Goal: Information Seeking & Learning: Check status

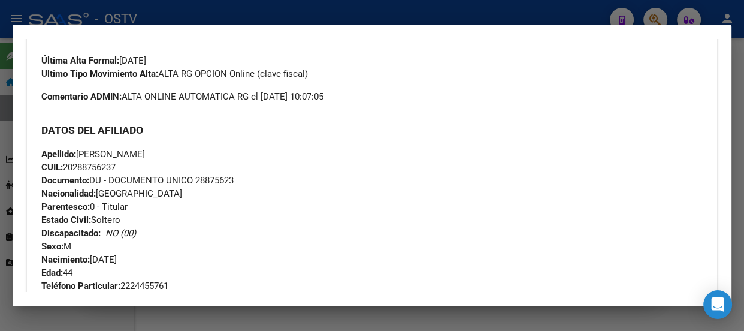
scroll to position [217, 0]
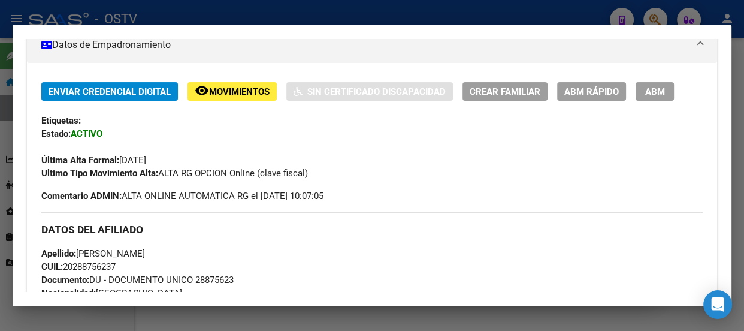
click at [250, 13] on div at bounding box center [372, 165] width 744 height 331
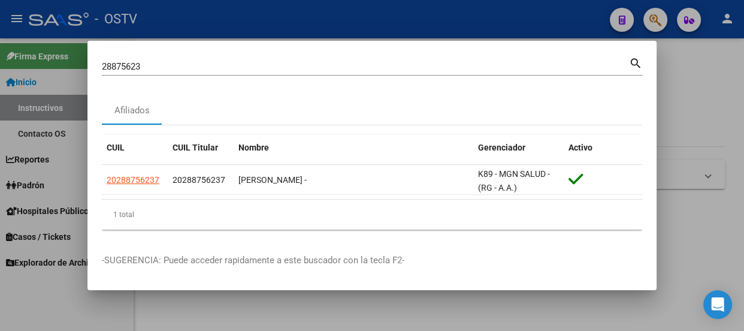
click at [202, 66] on input "28875623" at bounding box center [365, 66] width 527 height 11
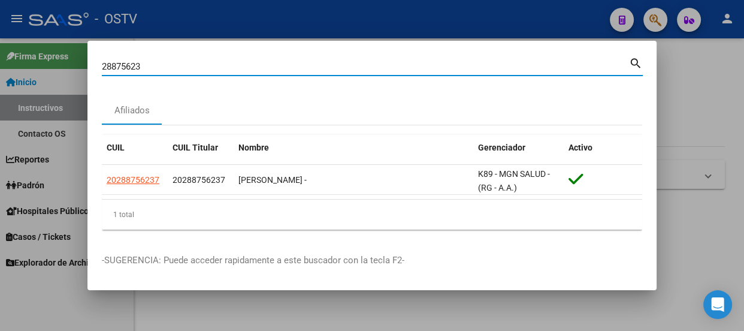
click at [202, 66] on input "28875623" at bounding box center [365, 66] width 527 height 11
click at [302, 15] on div at bounding box center [372, 165] width 744 height 331
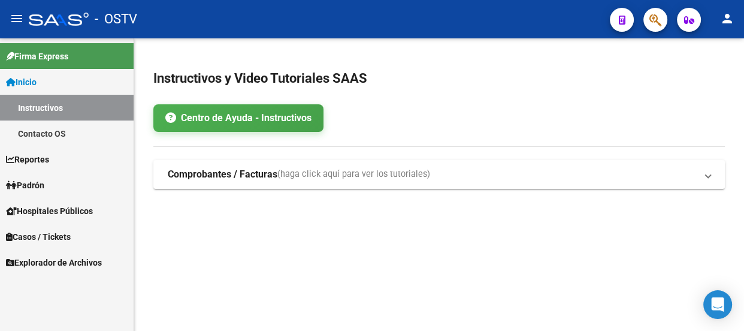
click at [648, 14] on button "button" at bounding box center [655, 20] width 24 height 24
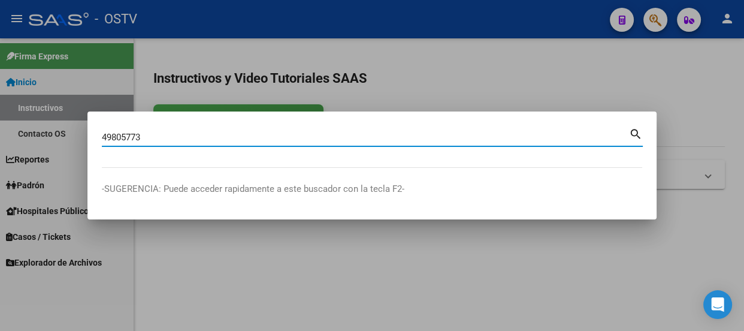
type input "49805773"
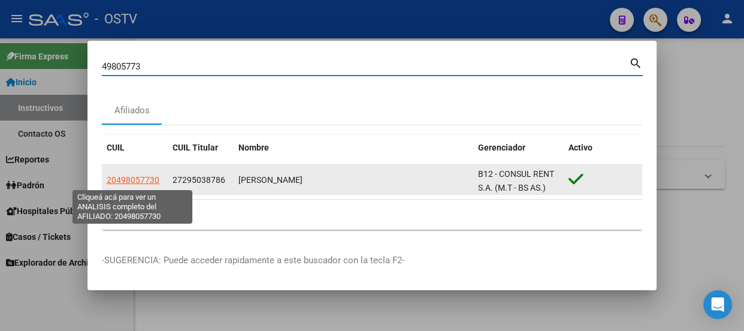
click at [130, 177] on span "20498057730" at bounding box center [133, 180] width 53 height 10
type textarea "20498057730"
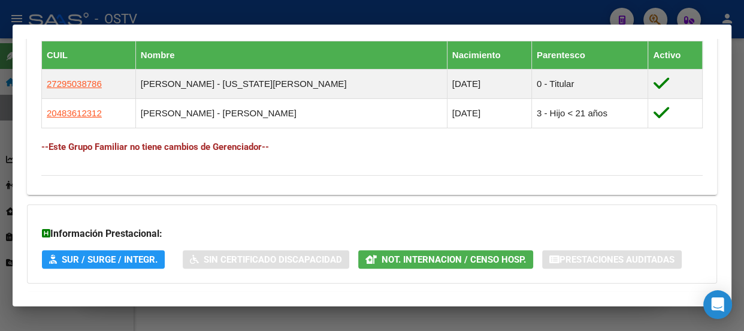
scroll to position [867, 0]
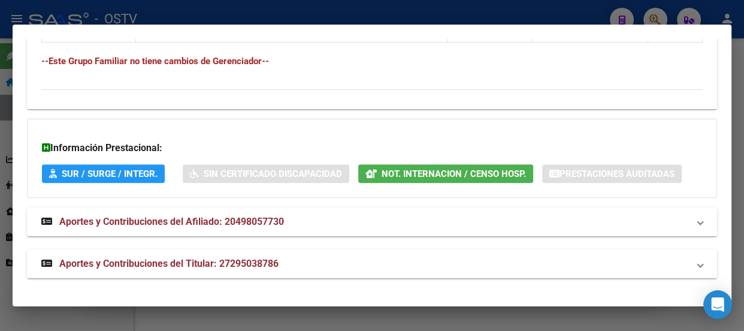
click at [246, 260] on span "Aportes y Contribuciones del Titular: 27295038786" at bounding box center [168, 263] width 219 height 11
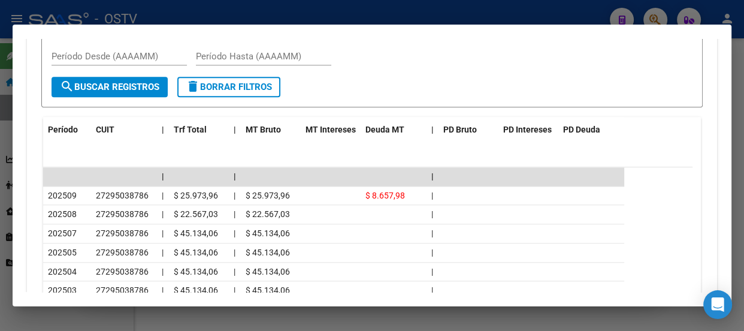
scroll to position [1264, 0]
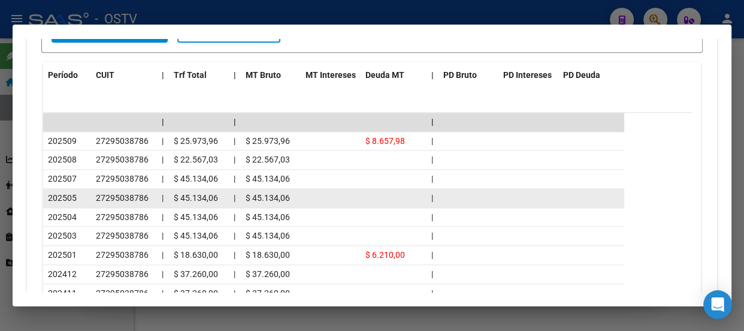
drag, startPoint x: 46, startPoint y: 229, endPoint x: 222, endPoint y: 229, distance: 175.5
click at [222, 208] on div "202505 27295038786 | $ 45.134,06 | $ 45.134,06 |" at bounding box center [333, 198] width 581 height 19
click at [294, 205] on div "$ 45.134,06" at bounding box center [271, 198] width 50 height 14
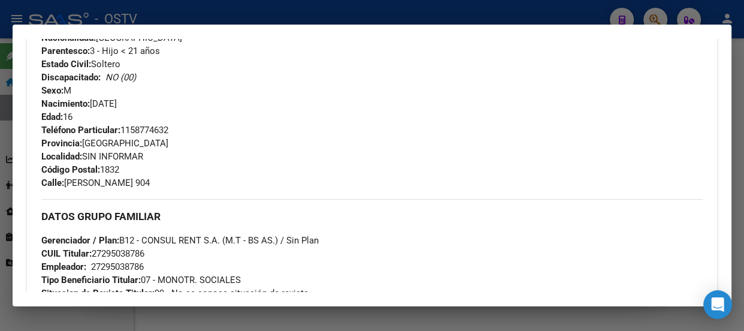
scroll to position [392, 0]
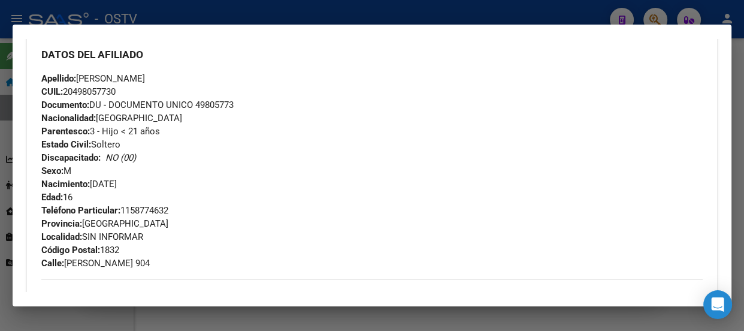
click at [129, 84] on span "Apellido: [PERSON_NAME]" at bounding box center [93, 78] width 104 height 11
click at [197, 143] on div "Apellido: [PERSON_NAME] CUIL: 20498057730 Documento: DU - DOCUMENTO UNICO 49805…" at bounding box center [371, 138] width 661 height 132
drag, startPoint x: 188, startPoint y: 101, endPoint x: 90, endPoint y: 102, distance: 97.6
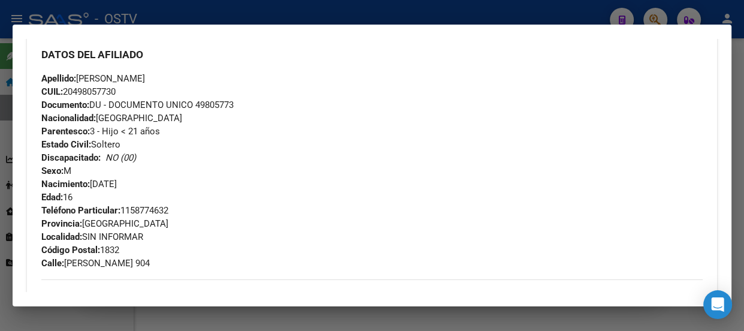
click at [95, 102] on div "Apellido: [PERSON_NAME] CUIL: 20498057730 Documento: DU - DOCUMENTO UNICO 49805…" at bounding box center [371, 138] width 661 height 132
drag, startPoint x: 90, startPoint y: 102, endPoint x: 68, endPoint y: 102, distance: 22.2
click at [68, 84] on span "Apellido: [PERSON_NAME]" at bounding box center [93, 78] width 104 height 11
click at [91, 84] on span "Apellido: [PERSON_NAME]" at bounding box center [93, 78] width 104 height 11
drag, startPoint x: 81, startPoint y: 101, endPoint x: 198, endPoint y: 110, distance: 117.2
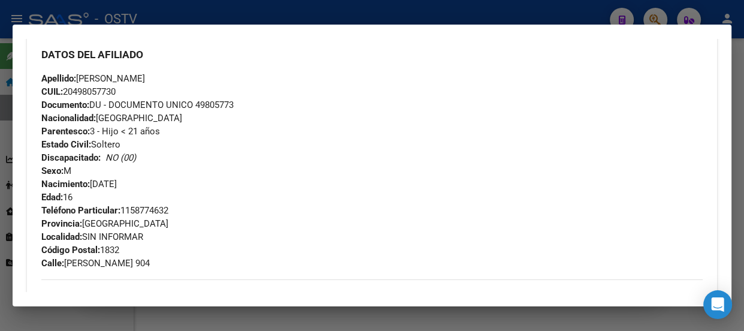
click at [198, 110] on div "Apellido: [PERSON_NAME] CUIL: 20498057730 Documento: DU - DOCUMENTO UNICO 49805…" at bounding box center [371, 138] width 661 height 132
copy span "[PERSON_NAME]"
click at [258, 175] on div "Apellido: [PERSON_NAME] CUIL: 20498057730 Documento: DU - DOCUMENTO UNICO 49805…" at bounding box center [371, 138] width 661 height 132
click at [161, 12] on div at bounding box center [372, 165] width 744 height 331
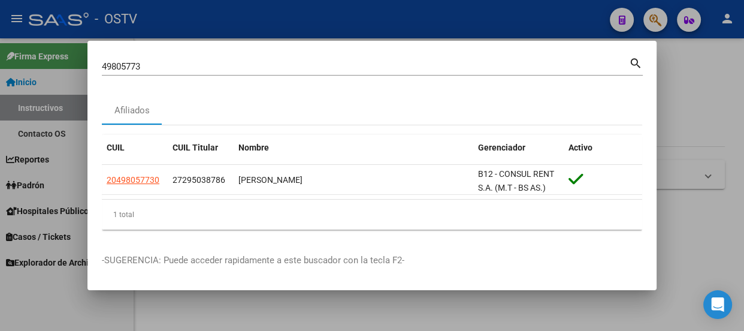
click at [179, 59] on div "49805773 Buscar (apellido, dni, [PERSON_NAME], [PERSON_NAME], cuit, obra social)" at bounding box center [365, 66] width 527 height 18
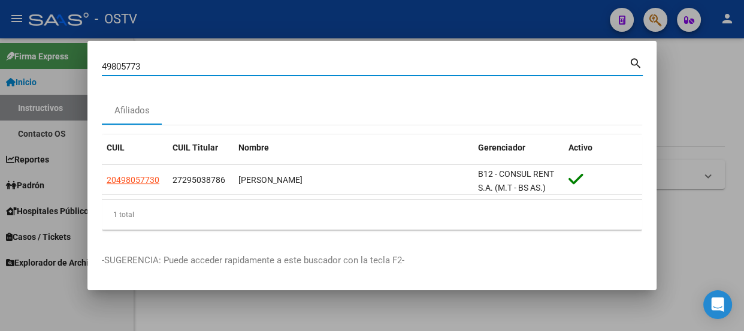
click at [179, 59] on div "49805773 Buscar (apellido, dni, [PERSON_NAME], [PERSON_NAME], cuit, obra social)" at bounding box center [365, 66] width 527 height 18
paste input "23930476013"
click at [179, 64] on input "4980577323930476013" at bounding box center [365, 66] width 527 height 11
paste input
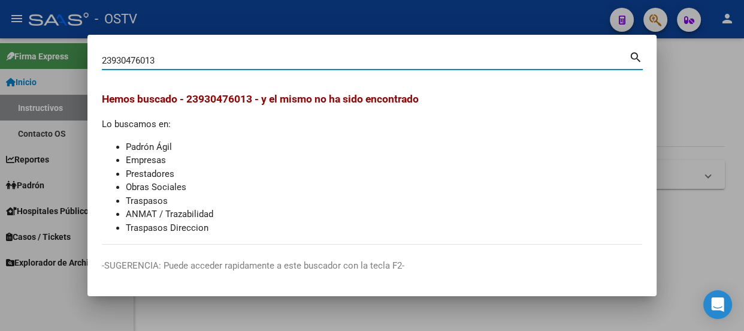
click at [170, 56] on input "23930476013" at bounding box center [365, 60] width 527 height 11
paste input "93047601"
click at [210, 56] on input "93047601" at bounding box center [365, 60] width 527 height 11
click at [211, 56] on input "93047601" at bounding box center [365, 60] width 527 height 11
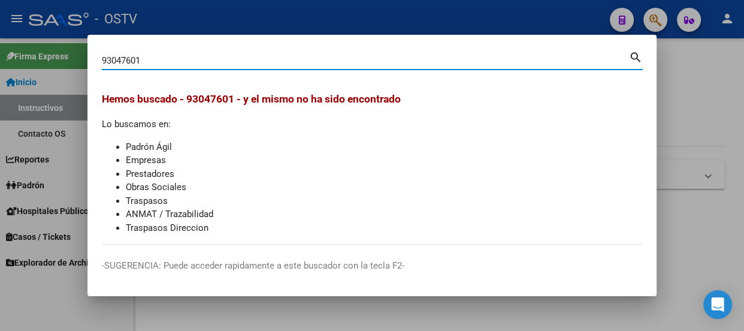
click at [261, 60] on input "93047601" at bounding box center [365, 60] width 527 height 11
paste input "47338425"
type input "47338425"
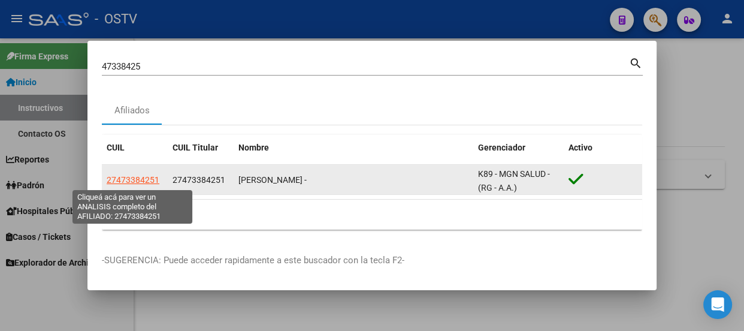
click at [135, 181] on span "27473384251" at bounding box center [133, 180] width 53 height 10
type textarea "27473384251"
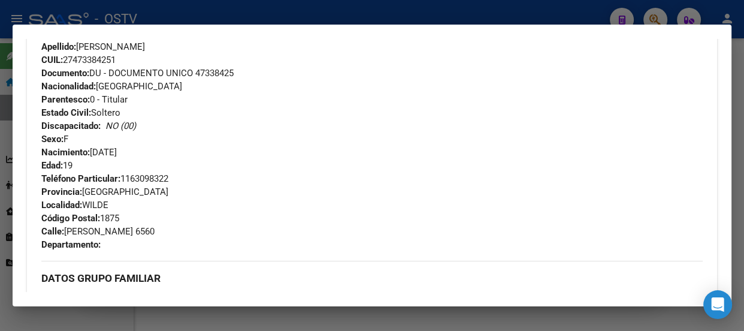
scroll to position [419, 0]
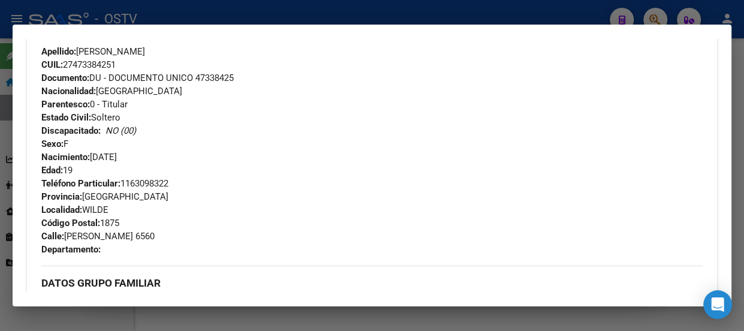
click at [214, 69] on div "Apellido: [PERSON_NAME]: 27473384251 Documento: DU - DOCUMENTO UNICO 47338425 N…" at bounding box center [371, 111] width 661 height 132
click at [214, 78] on span "Documento: DU - DOCUMENTO UNICO 47338425" at bounding box center [137, 77] width 192 height 11
copy span "47338425"
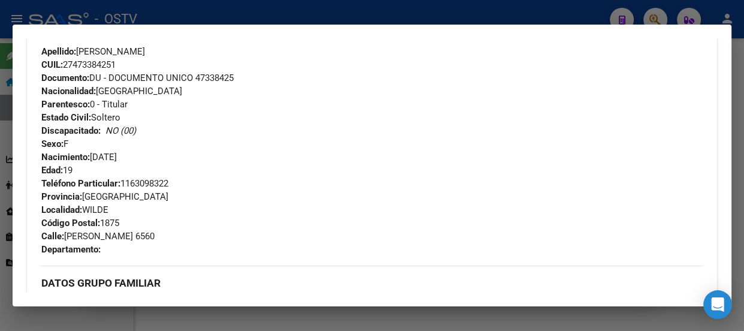
click at [220, 146] on div "Apellido: [PERSON_NAME]: 27473384251 Documento: DU - DOCUMENTO UNICO 47338425 N…" at bounding box center [371, 111] width 661 height 132
drag, startPoint x: 354, startPoint y: 200, endPoint x: 347, endPoint y: 194, distance: 8.9
click at [353, 200] on div "Teléfono Particular: [PHONE_NUMBER] Provincia: [GEOGRAPHIC_DATA] Localidad: [PE…" at bounding box center [371, 216] width 661 height 79
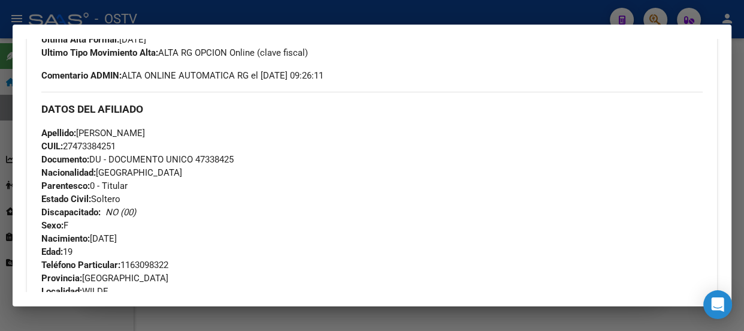
scroll to position [311, 0]
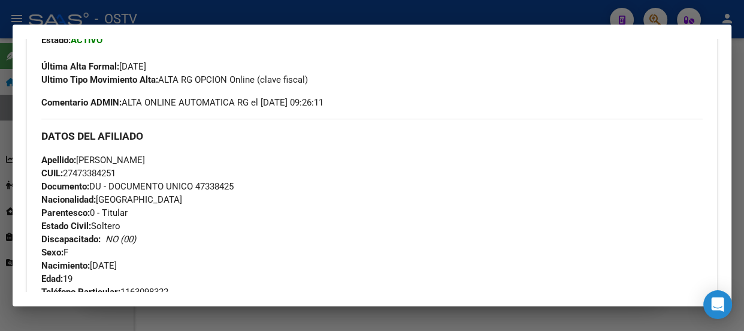
click at [220, 114] on div "Enviar Credencial Digital remove_red_eye Movimientos Sin Certificado Discapacid…" at bounding box center [371, 268] width 661 height 558
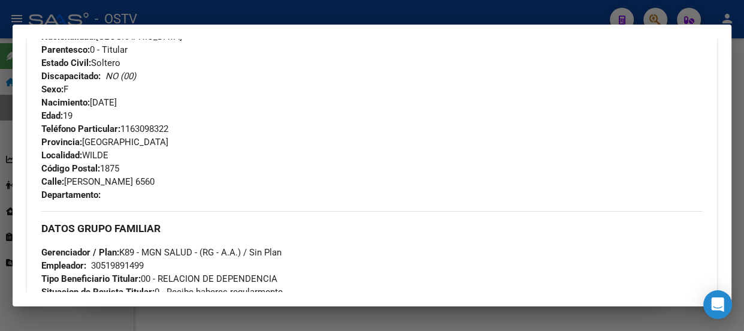
scroll to position [365, 0]
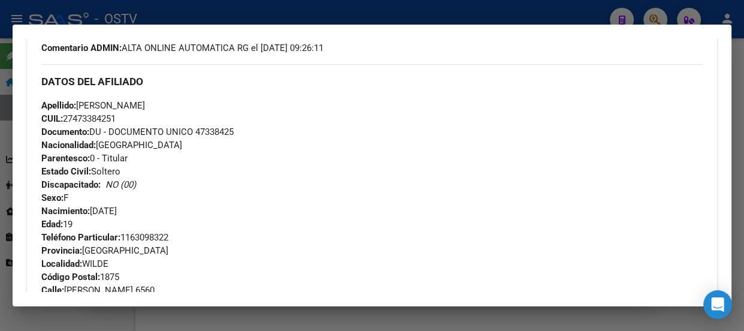
click at [291, 126] on div "Apellido: [PERSON_NAME]: 27473384251 Documento: DU - DOCUMENTO UNICO 47338425 N…" at bounding box center [371, 165] width 661 height 132
click at [206, 17] on div at bounding box center [372, 165] width 744 height 331
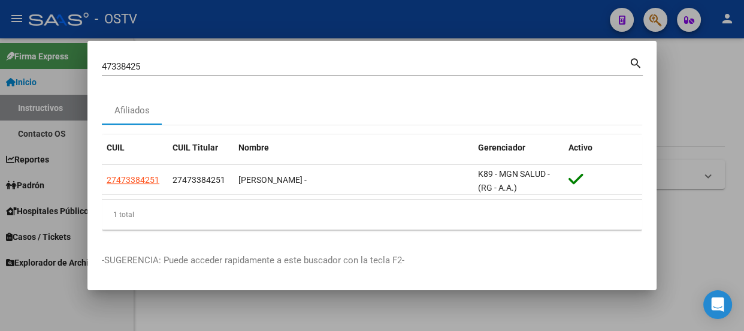
click at [216, 65] on input "47338425" at bounding box center [365, 66] width 527 height 11
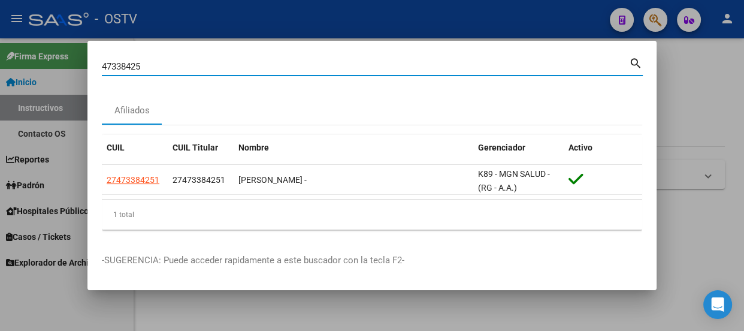
click at [216, 65] on input "47338425" at bounding box center [365, 66] width 527 height 11
type input "40880974"
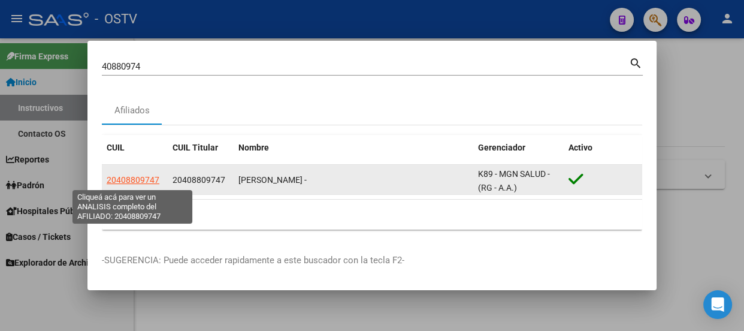
click at [152, 181] on span "20408809747" at bounding box center [133, 180] width 53 height 10
type textarea "20408809747"
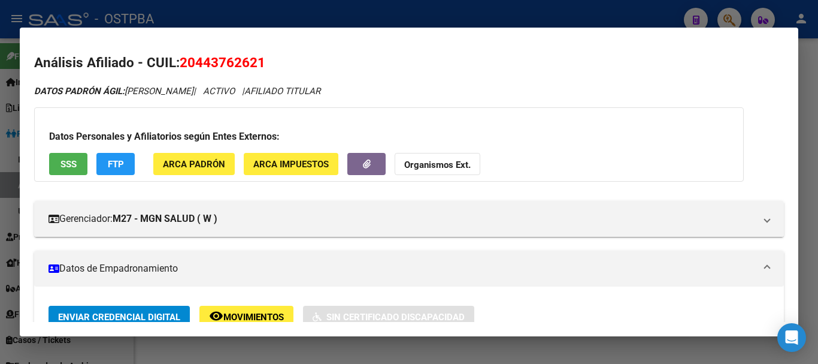
scroll to position [213, 0]
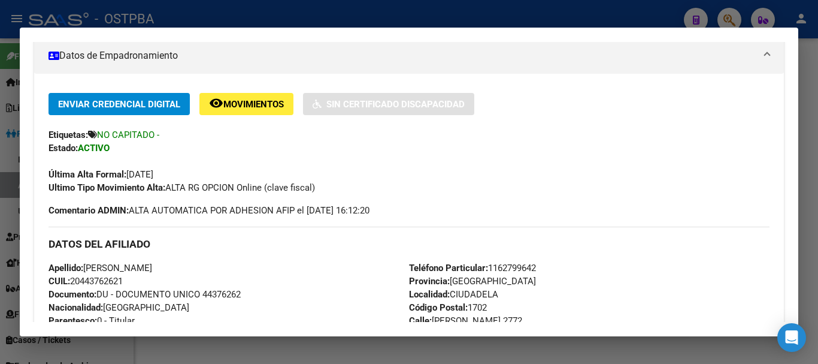
click at [199, 16] on div at bounding box center [409, 182] width 818 height 364
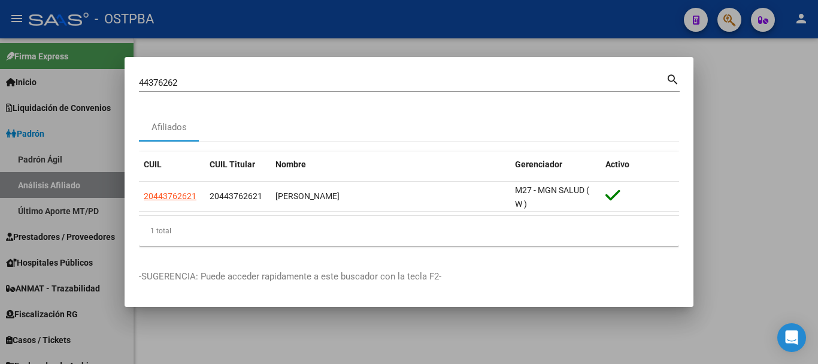
click at [235, 87] on input "44376262" at bounding box center [402, 82] width 527 height 11
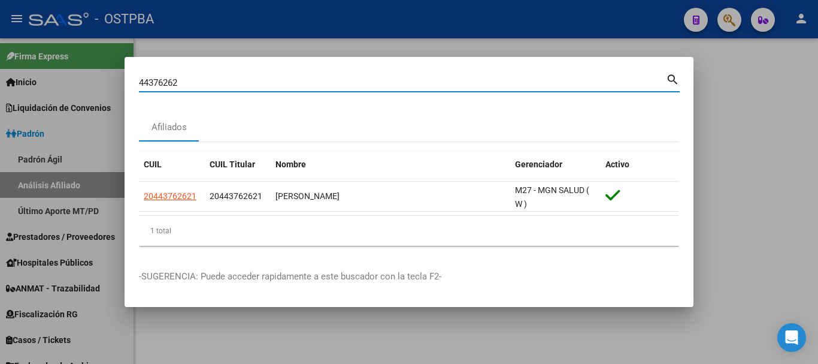
click at [233, 87] on input "44376262" at bounding box center [402, 82] width 527 height 11
paste input "23930476013"
click at [233, 87] on input "4437626223930476013" at bounding box center [402, 82] width 527 height 11
paste input
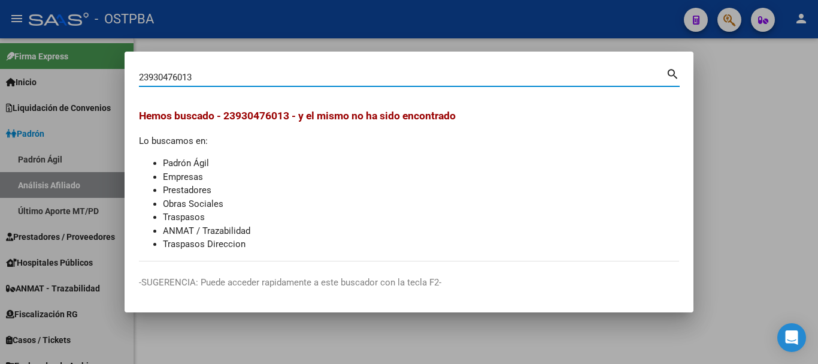
click at [206, 74] on input "23930476013" at bounding box center [402, 77] width 527 height 11
paste input "93047601"
click at [250, 73] on input "93047601" at bounding box center [402, 77] width 527 height 11
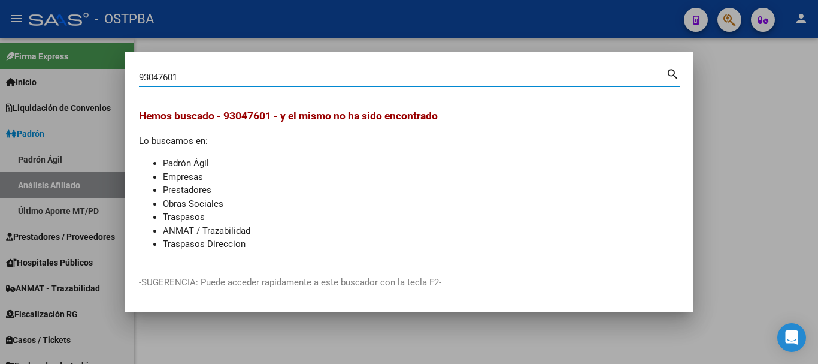
paste input "47338425"
type input "47338425"
